Goal: Task Accomplishment & Management: Manage account settings

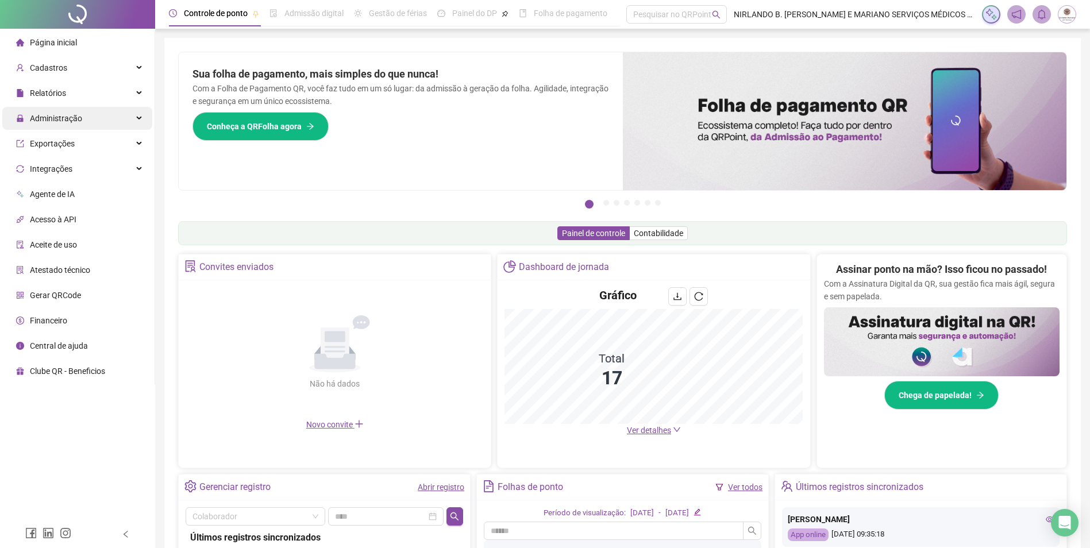
click at [65, 116] on span "Administração" at bounding box center [56, 118] width 52 height 9
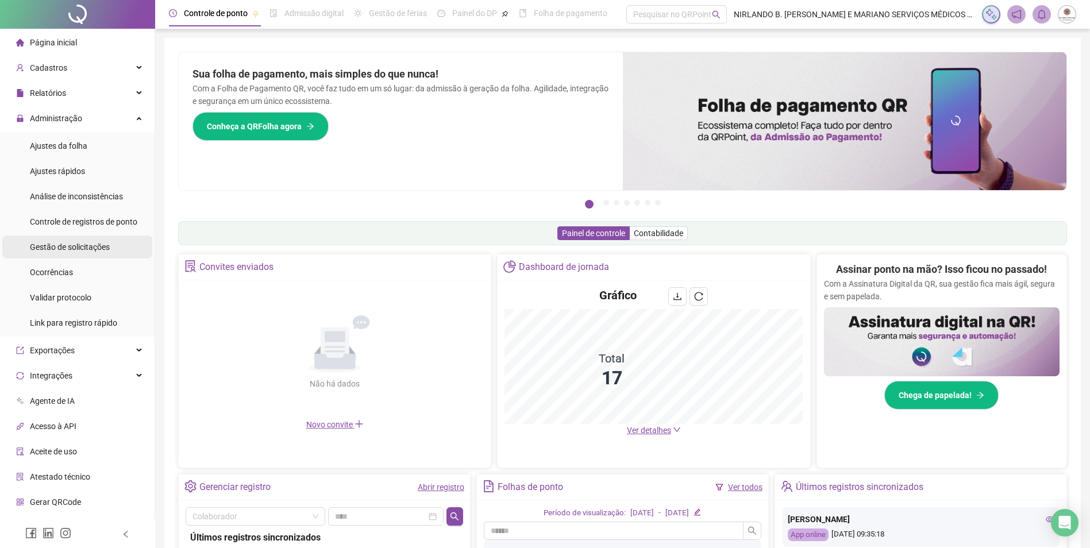
click at [66, 248] on span "Gestão de solicitações" at bounding box center [70, 247] width 80 height 9
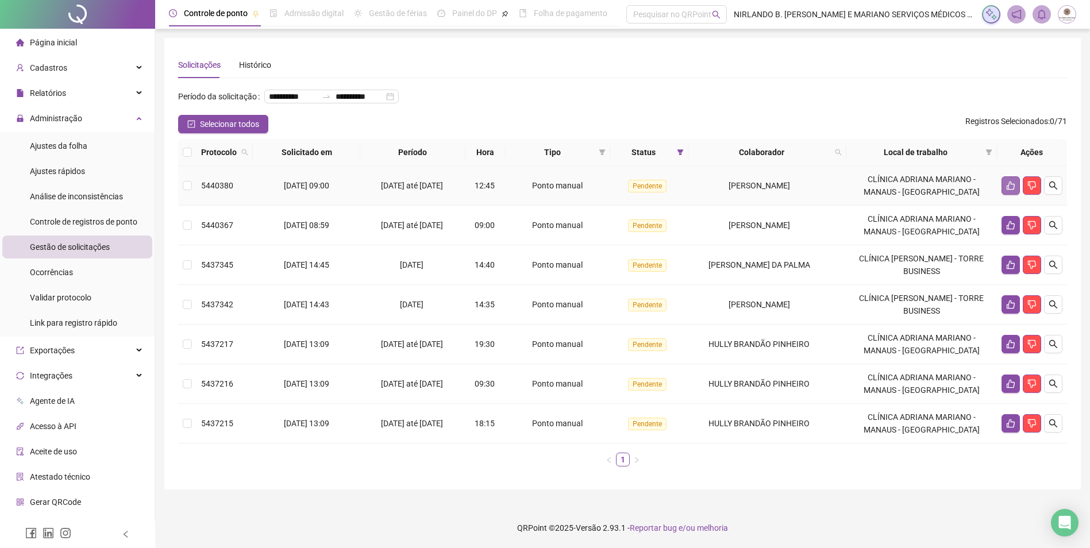
click at [1007, 190] on icon "like" at bounding box center [1011, 186] width 8 height 9
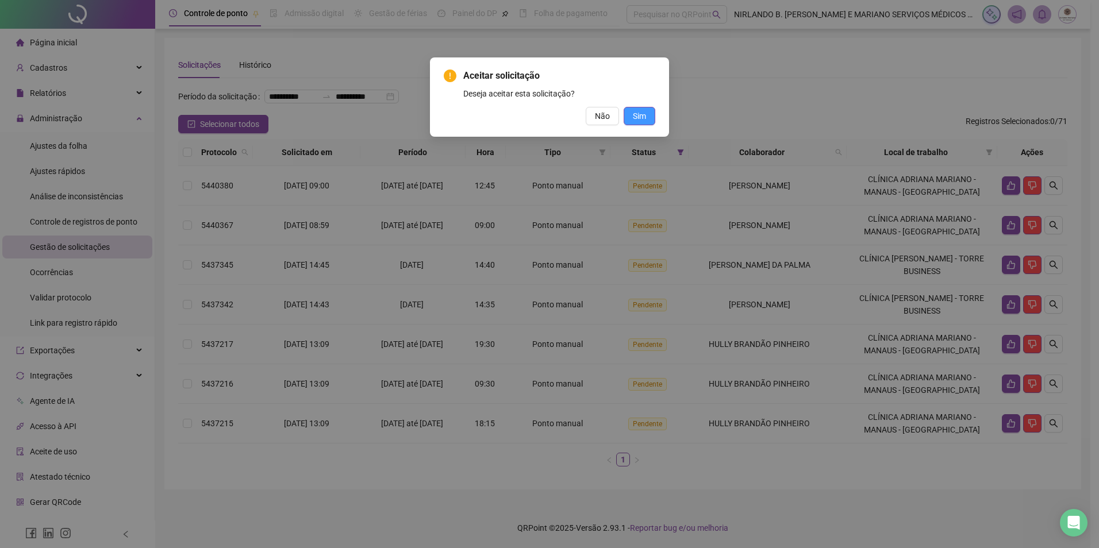
click at [642, 121] on span "Sim" at bounding box center [639, 116] width 13 height 13
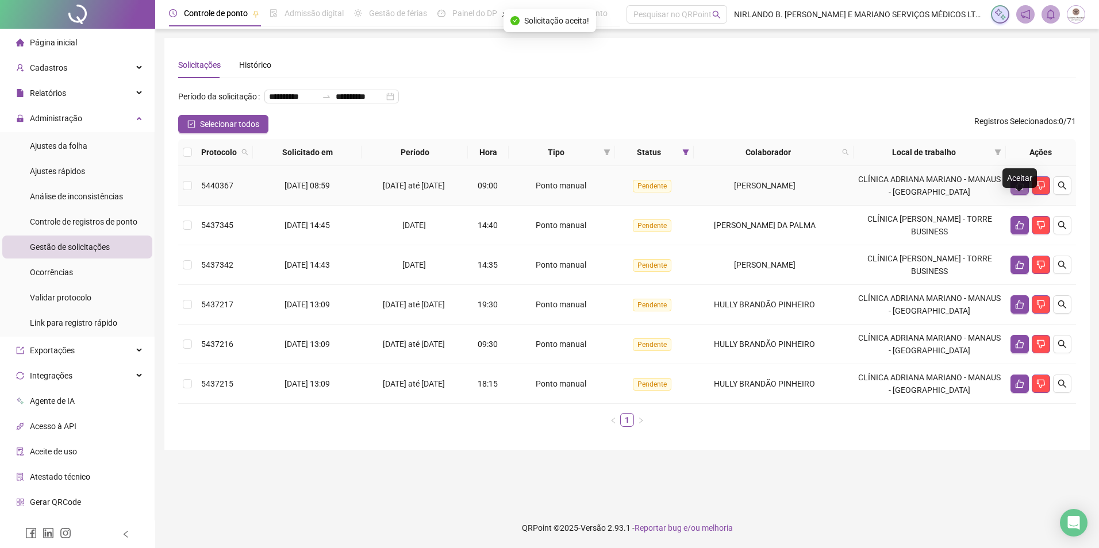
click at [1013, 195] on button "button" at bounding box center [1019, 185] width 18 height 18
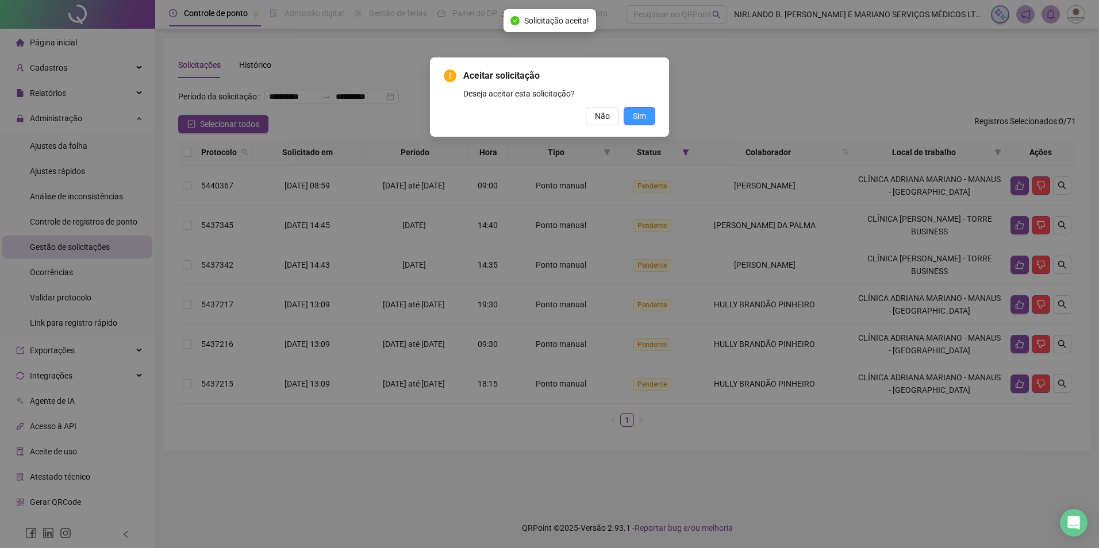
click at [639, 116] on span "Sim" at bounding box center [639, 116] width 13 height 13
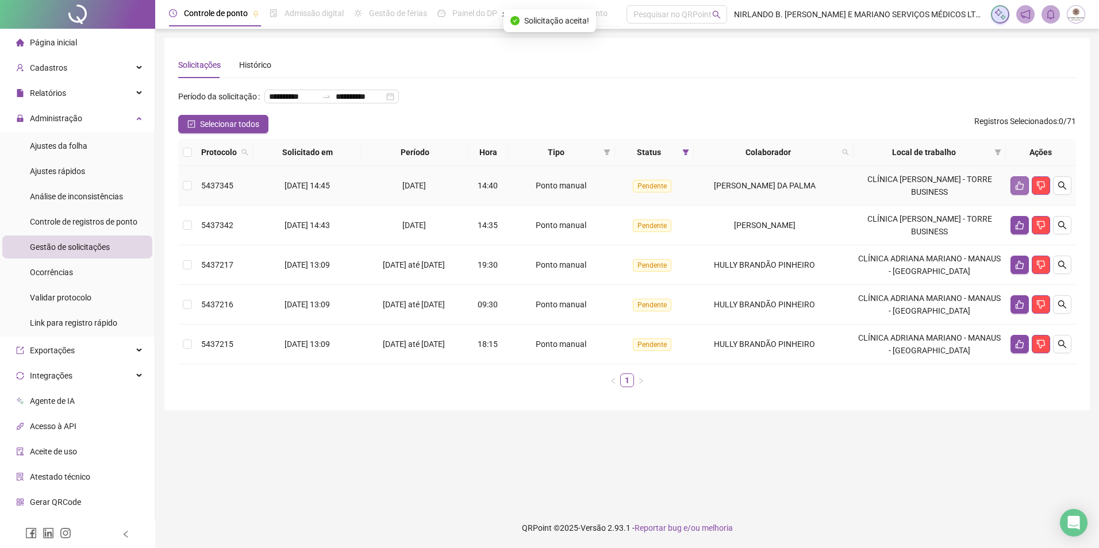
click at [1021, 195] on button "button" at bounding box center [1019, 185] width 18 height 18
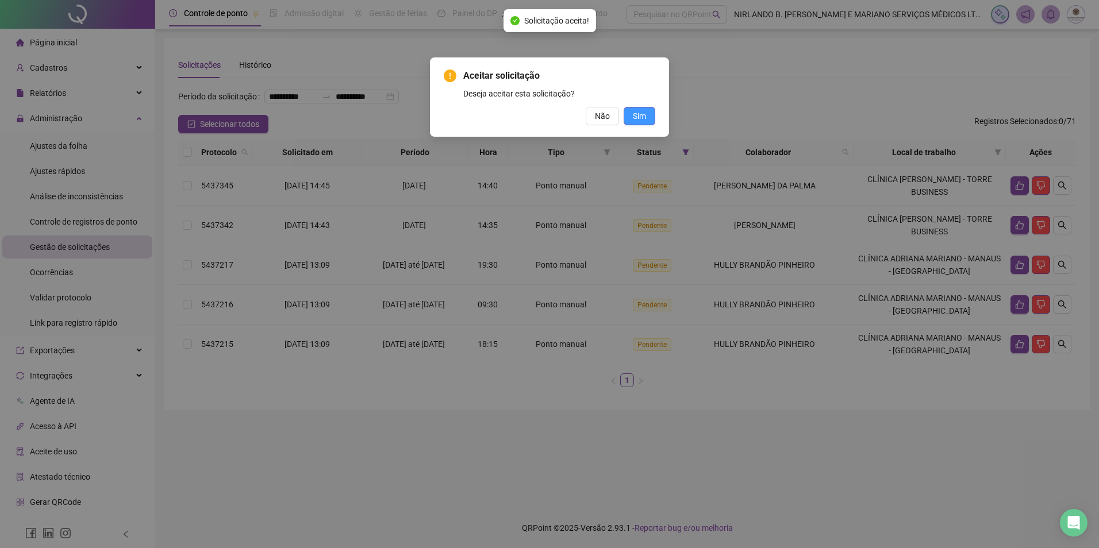
click at [642, 120] on span "Sim" at bounding box center [639, 116] width 13 height 13
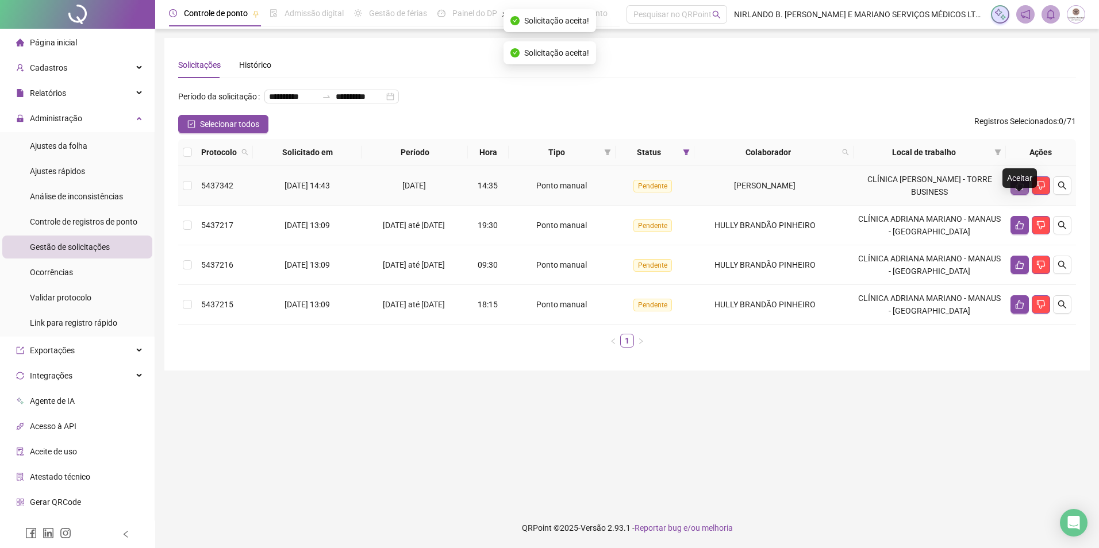
click at [1021, 190] on icon "like" at bounding box center [1019, 185] width 9 height 9
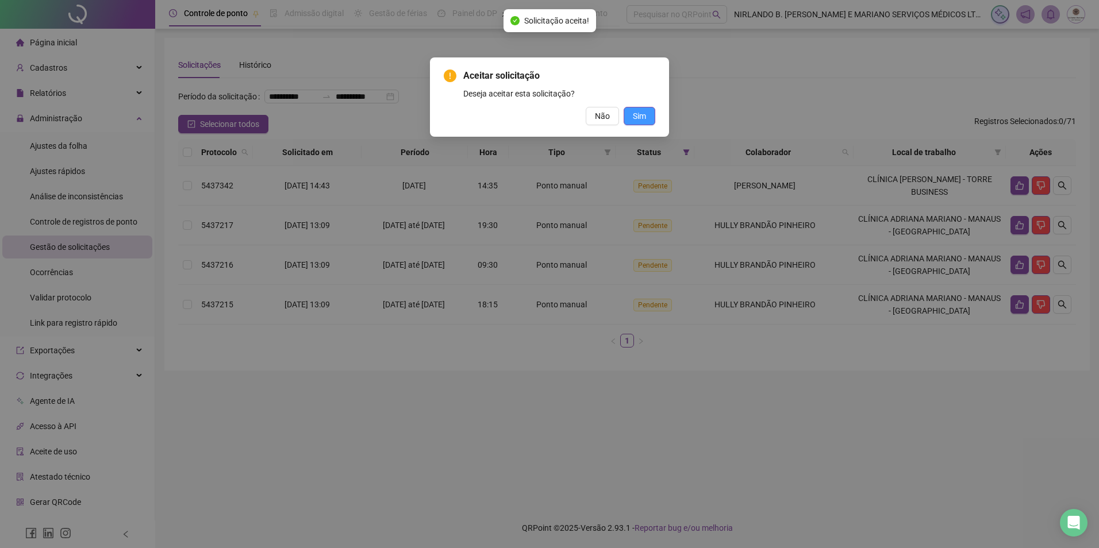
click at [648, 118] on button "Sim" at bounding box center [639, 116] width 32 height 18
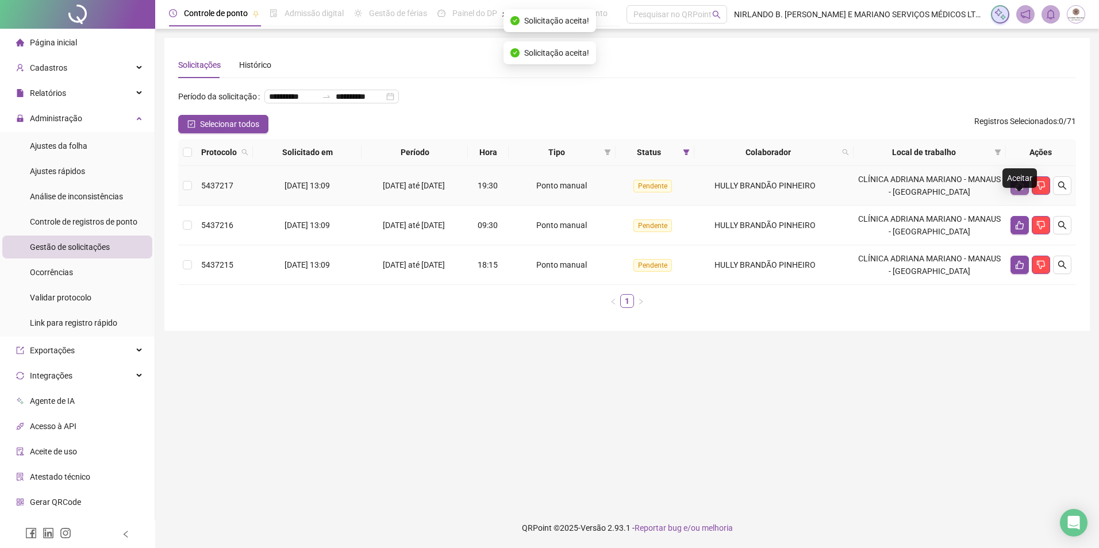
click at [1016, 190] on icon "like" at bounding box center [1019, 186] width 8 height 9
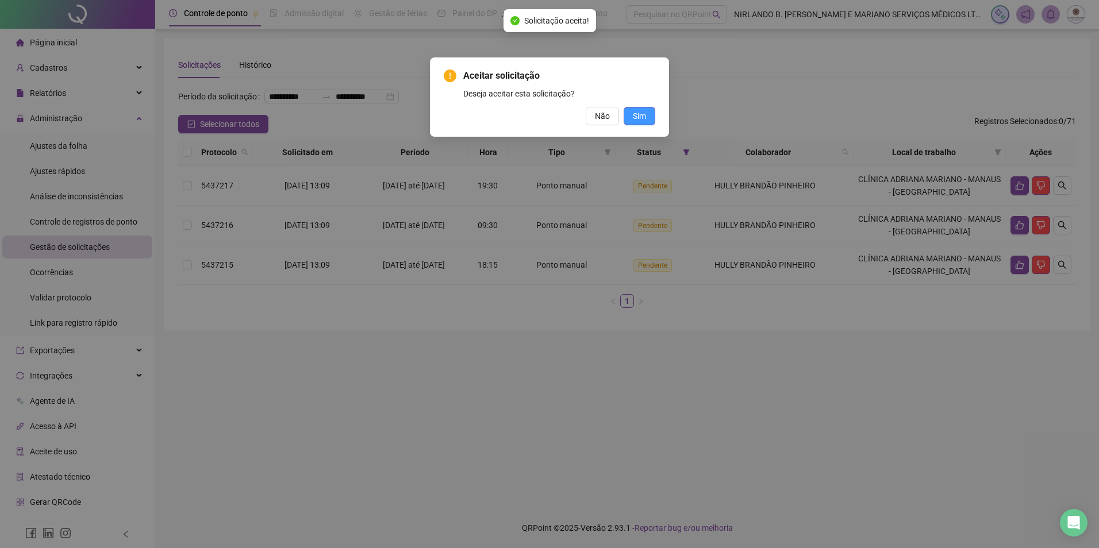
click at [645, 117] on button "Sim" at bounding box center [639, 116] width 32 height 18
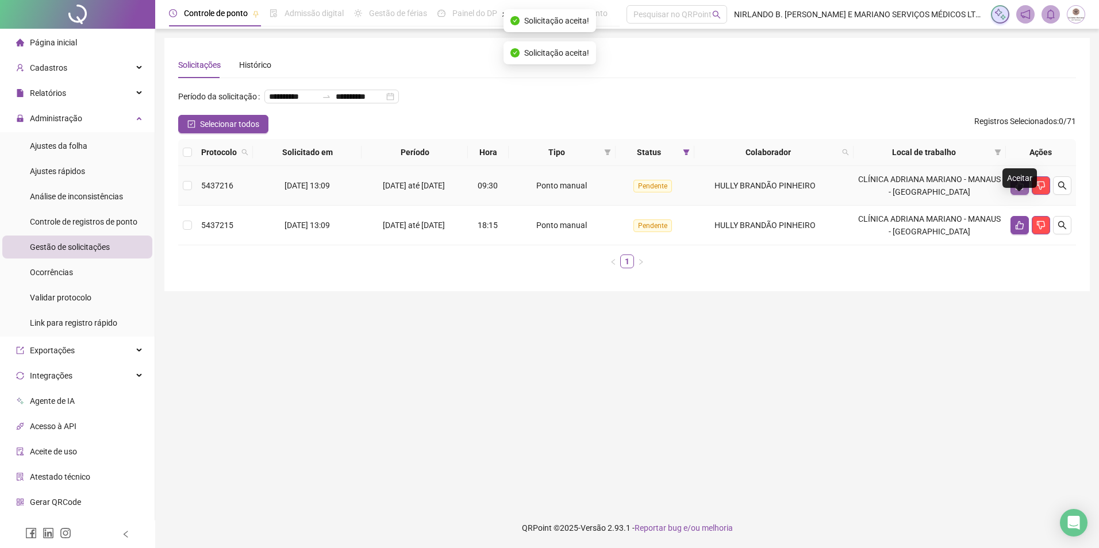
click at [1022, 190] on icon "like" at bounding box center [1019, 185] width 9 height 9
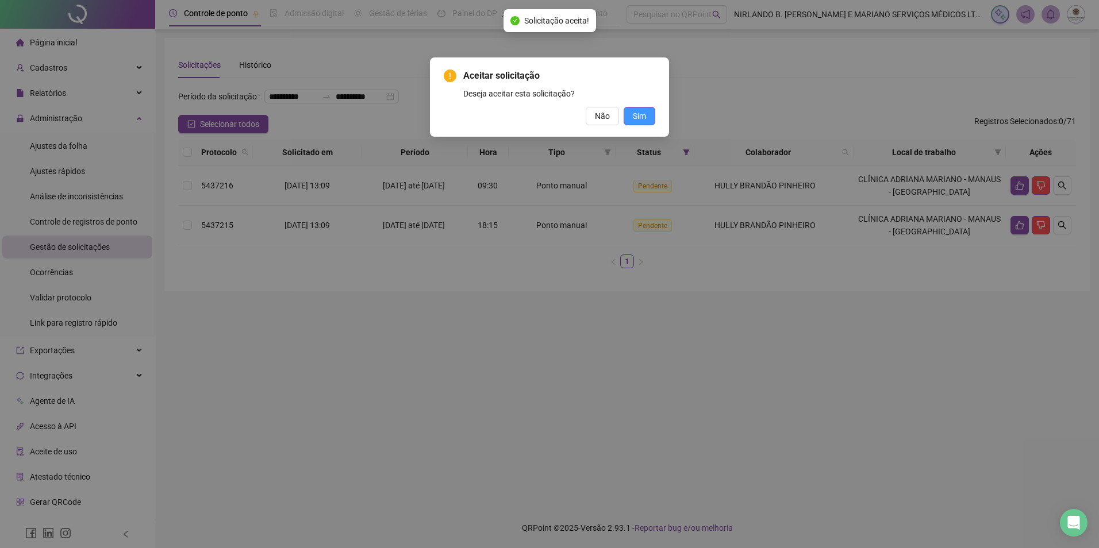
click at [631, 116] on button "Sim" at bounding box center [639, 116] width 32 height 18
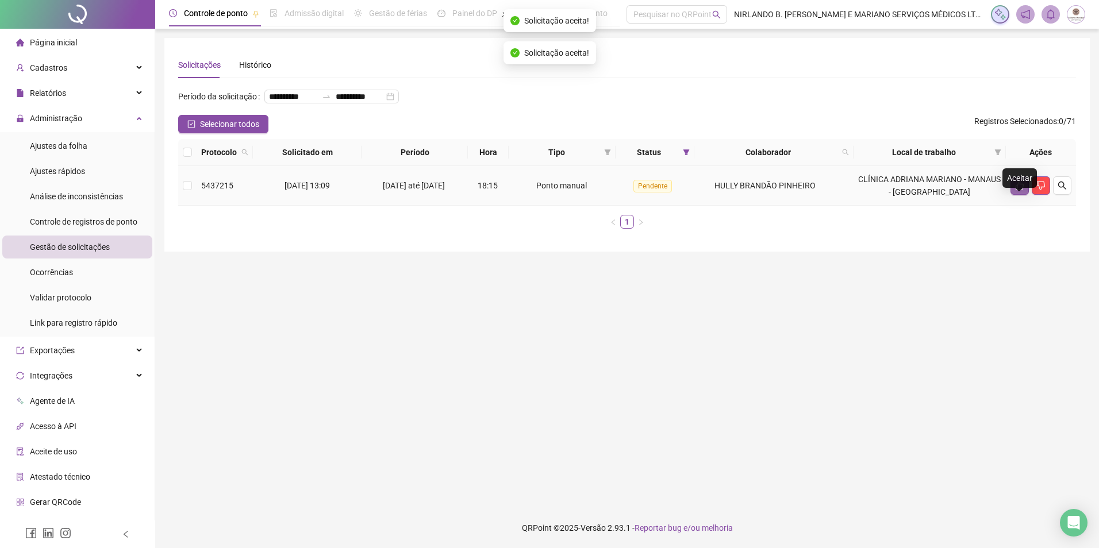
click at [1018, 190] on icon "like" at bounding box center [1019, 185] width 9 height 9
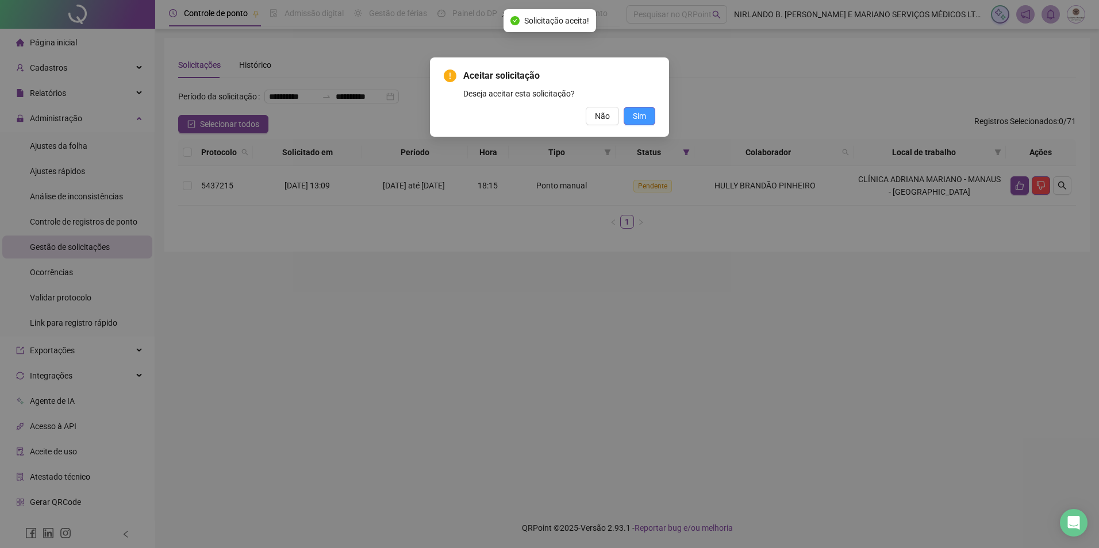
click at [639, 114] on span "Sim" at bounding box center [639, 116] width 13 height 13
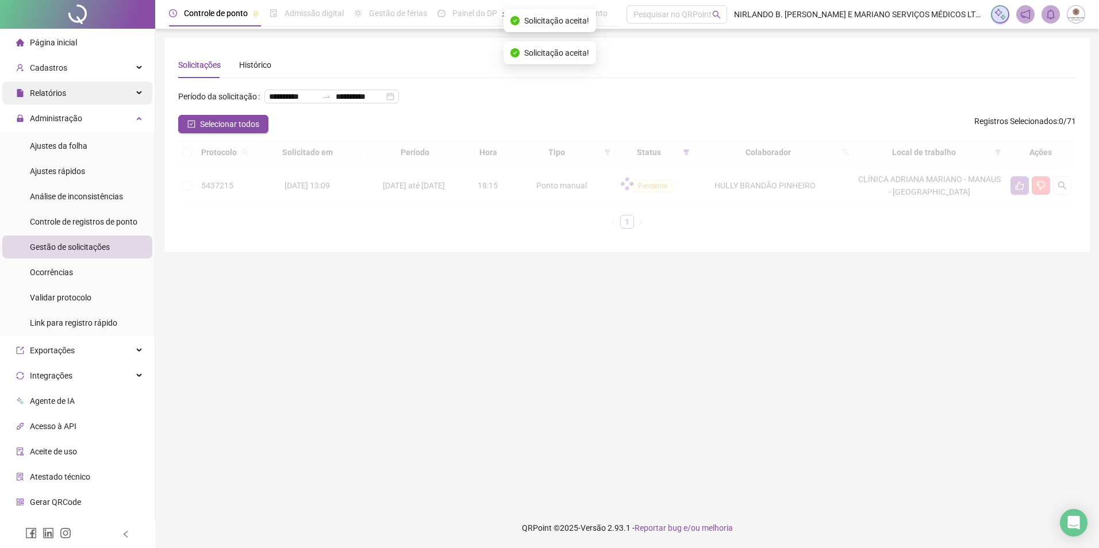
click at [44, 98] on span "Relatórios" at bounding box center [48, 92] width 36 height 9
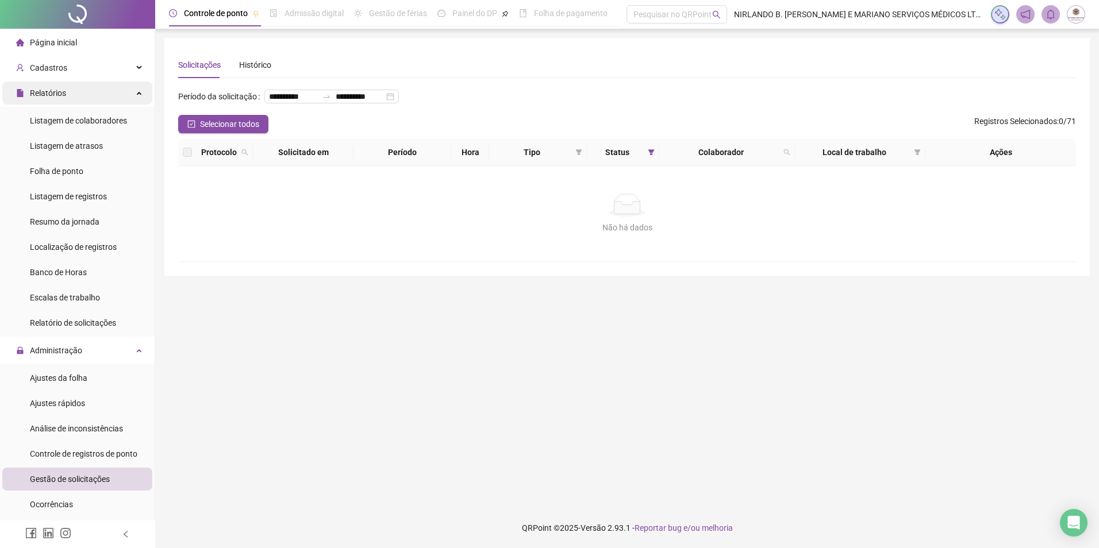
click at [60, 101] on span "Relatórios" at bounding box center [41, 93] width 50 height 23
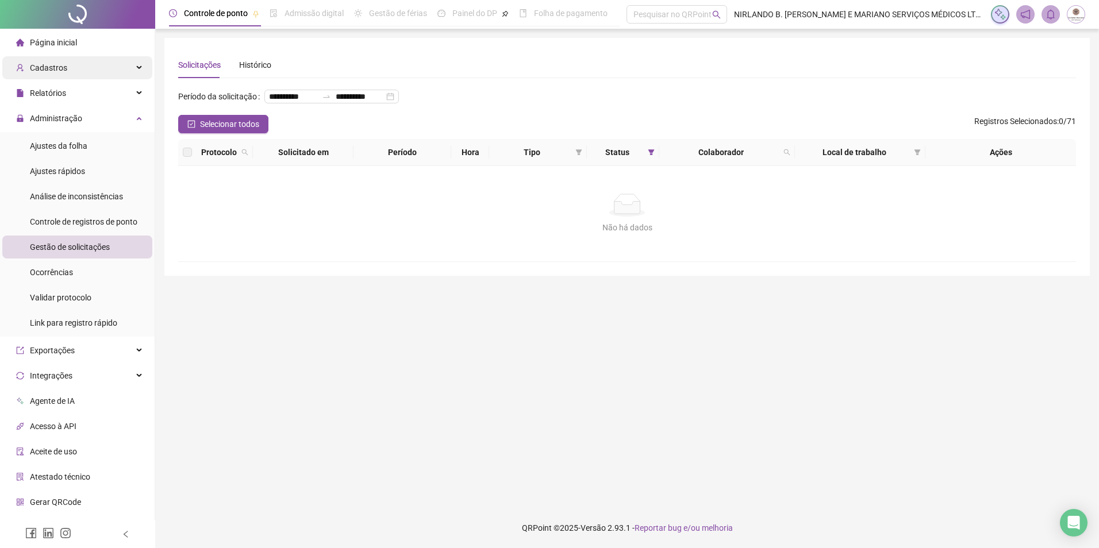
click at [61, 72] on span "Cadastros" at bounding box center [48, 67] width 37 height 9
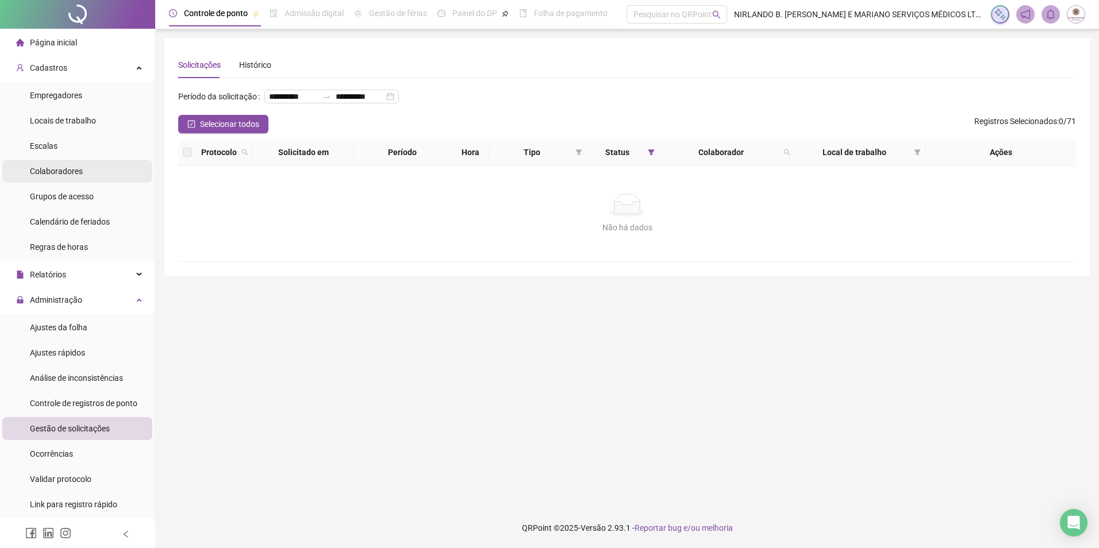
click at [70, 171] on span "Colaboradores" at bounding box center [56, 171] width 53 height 9
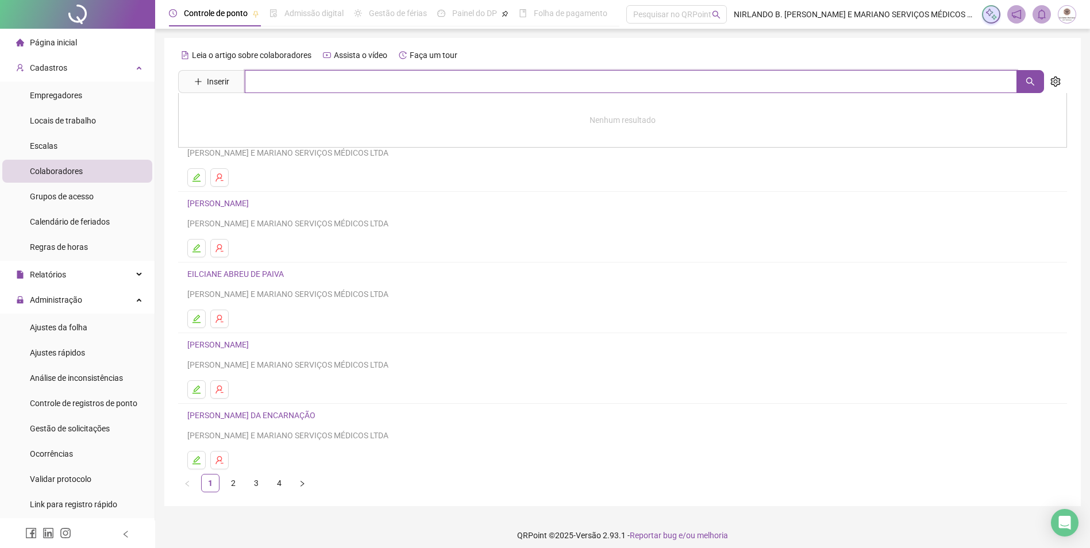
click at [317, 85] on input "text" at bounding box center [631, 81] width 772 height 23
type input "**"
click at [199, 118] on link "HULLY BRANDÃO PINHEIRO" at bounding box center [249, 115] width 101 height 9
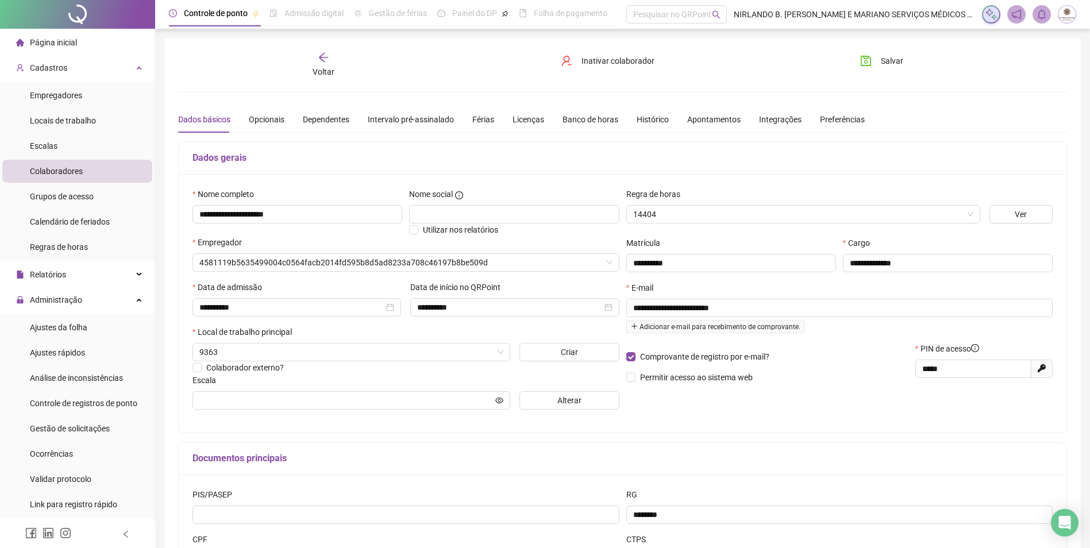
type input "**********"
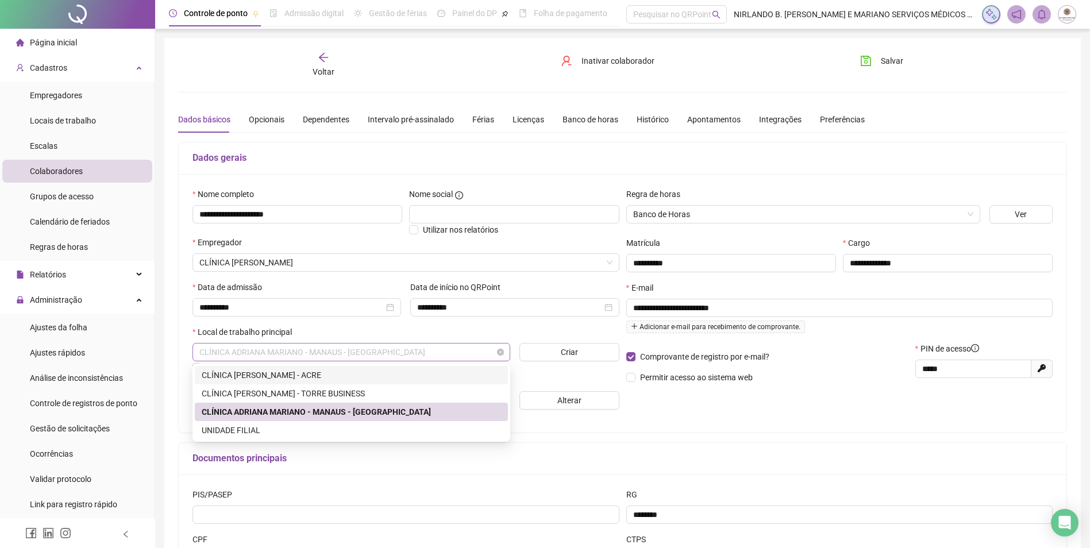
click at [324, 353] on span "CLÍNICA ADRIANA MARIANO - MANAUS - [GEOGRAPHIC_DATA]" at bounding box center [351, 352] width 304 height 17
click at [317, 372] on div "CLÍNICA [PERSON_NAME] - ACRE" at bounding box center [351, 375] width 299 height 13
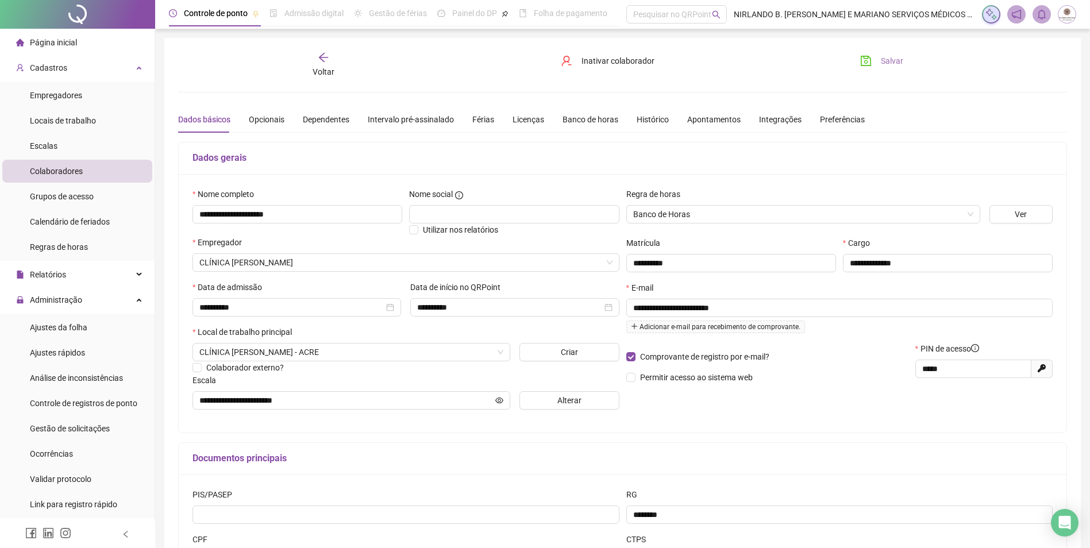
click at [876, 57] on button "Salvar" at bounding box center [882, 61] width 60 height 18
click at [315, 60] on div "Voltar" at bounding box center [323, 65] width 141 height 26
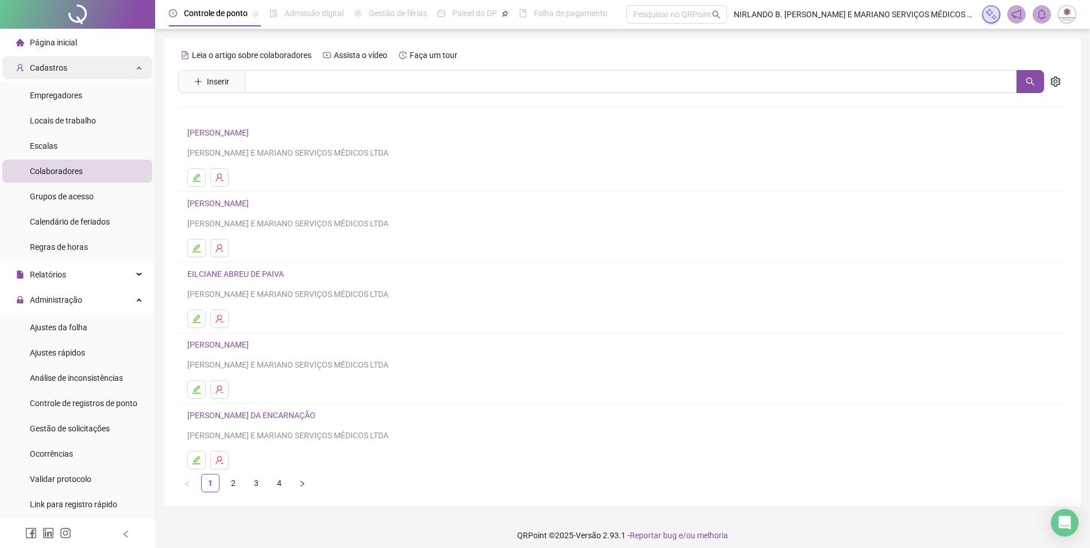
click at [72, 72] on div "Cadastros" at bounding box center [77, 67] width 150 height 23
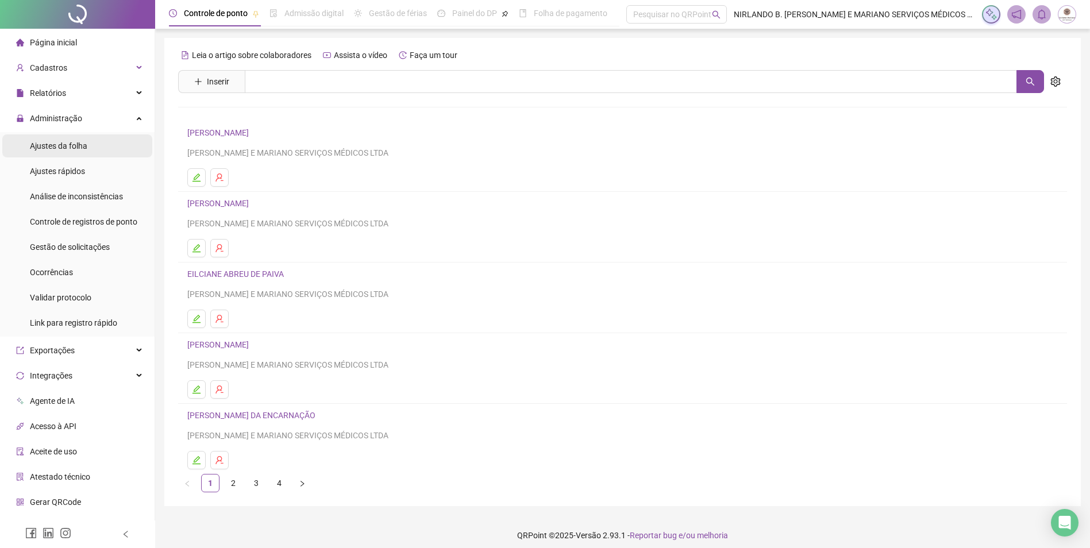
click at [66, 147] on span "Ajustes da folha" at bounding box center [58, 145] width 57 height 9
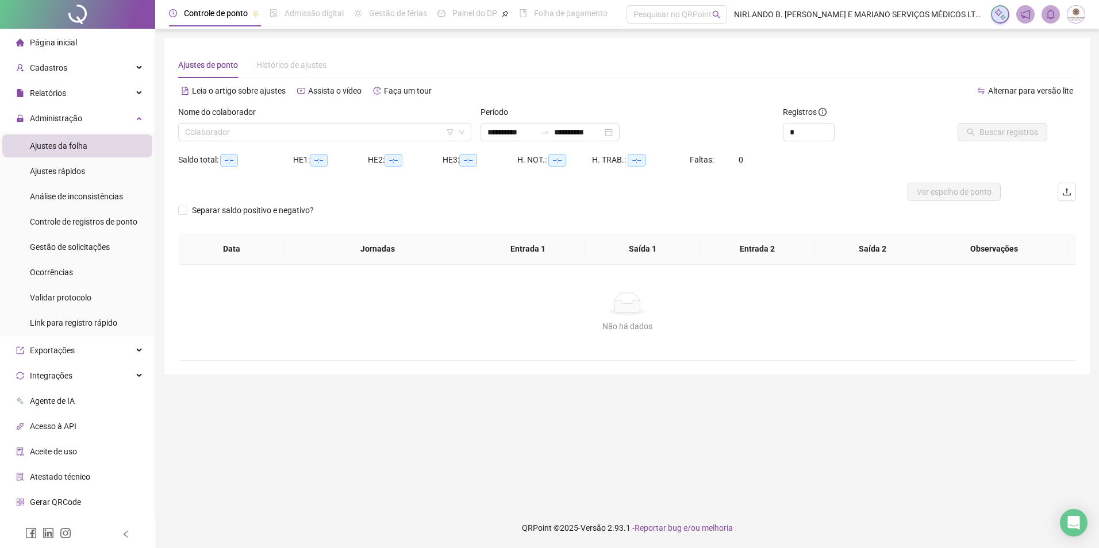
type input "**********"
